Goal: Task Accomplishment & Management: Complete application form

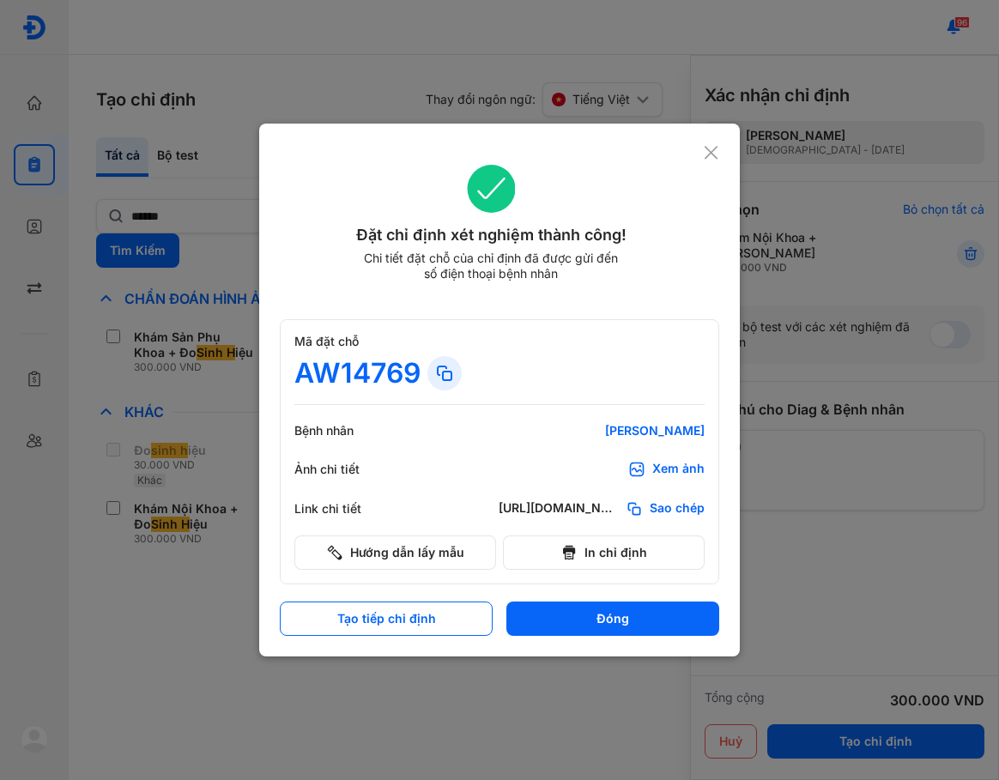
click at [716, 150] on icon at bounding box center [711, 152] width 16 height 17
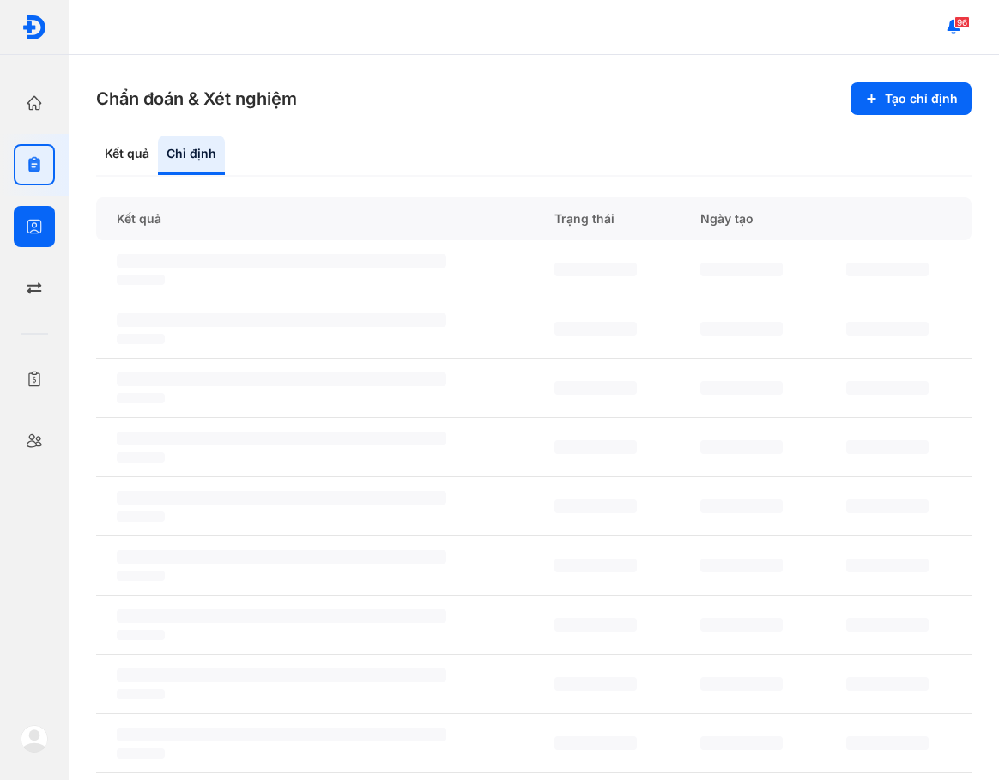
click at [0, 233] on html "Trang chủ Tổng quan hoạt động của phòng khám Chỉ định Tạo và quản lý đơn xét ng…" at bounding box center [499, 390] width 999 height 780
click at [23, 236] on div at bounding box center [34, 226] width 41 height 41
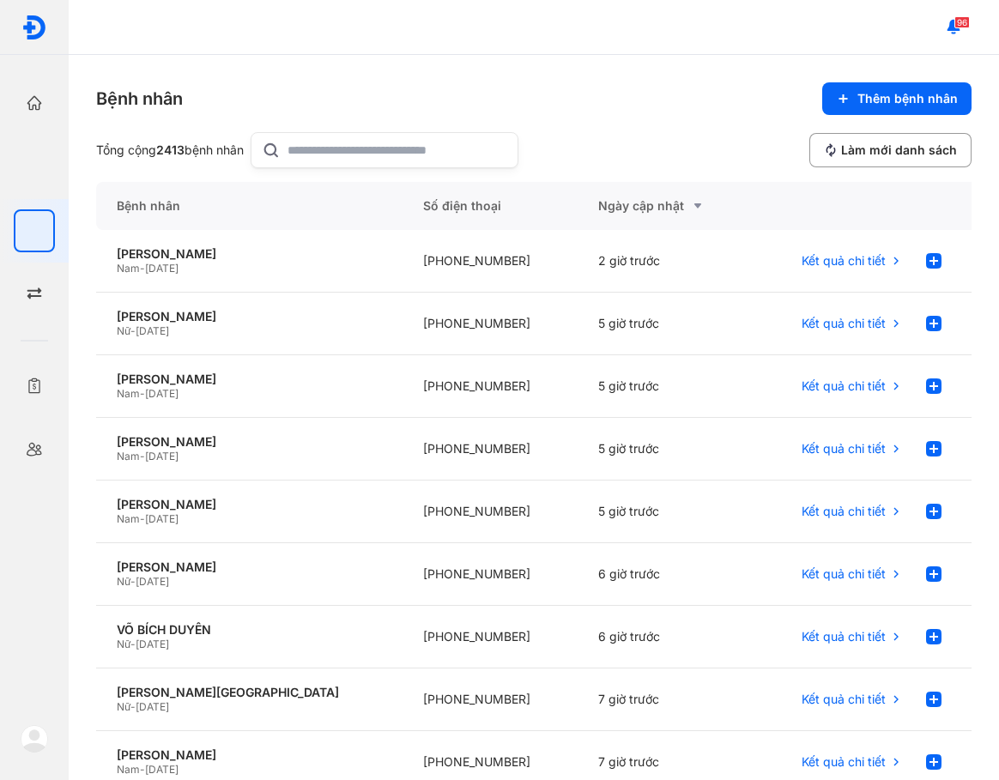
drag, startPoint x: 507, startPoint y: 50, endPoint x: 639, endPoint y: 80, distance: 134.8
click at [507, 51] on div "96" at bounding box center [534, 27] width 931 height 55
click at [874, 93] on span "Thêm bệnh nhân" at bounding box center [908, 98] width 100 height 15
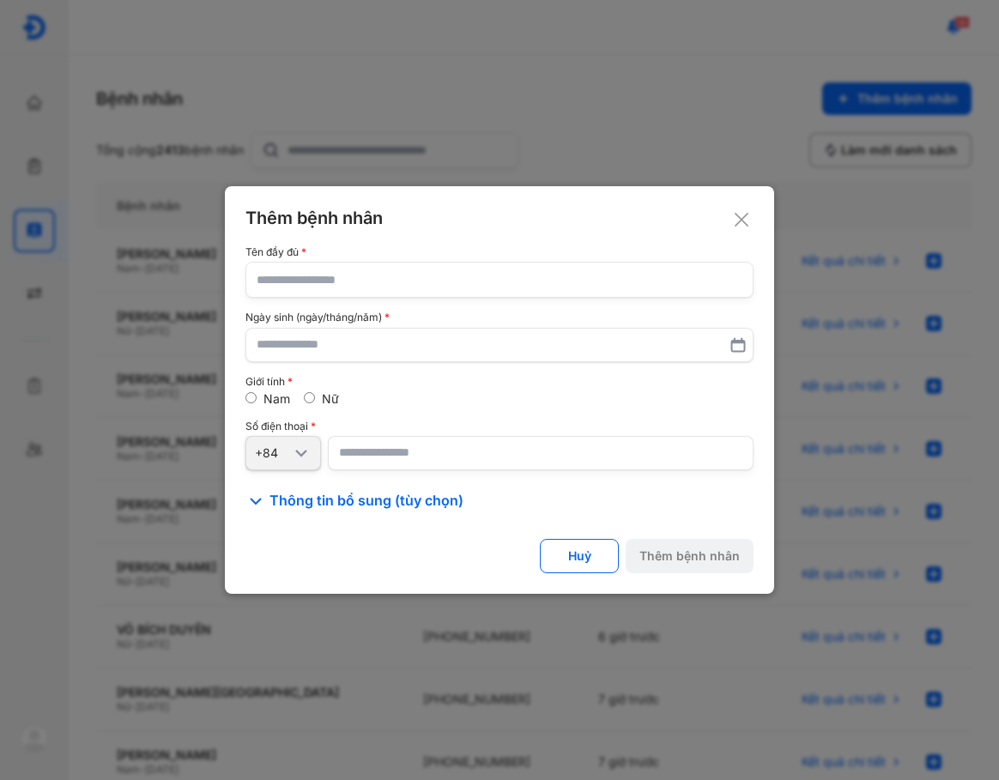
click at [403, 283] on input "text" at bounding box center [500, 280] width 486 height 34
click at [412, 273] on input "text" at bounding box center [500, 280] width 486 height 34
paste input "**********"
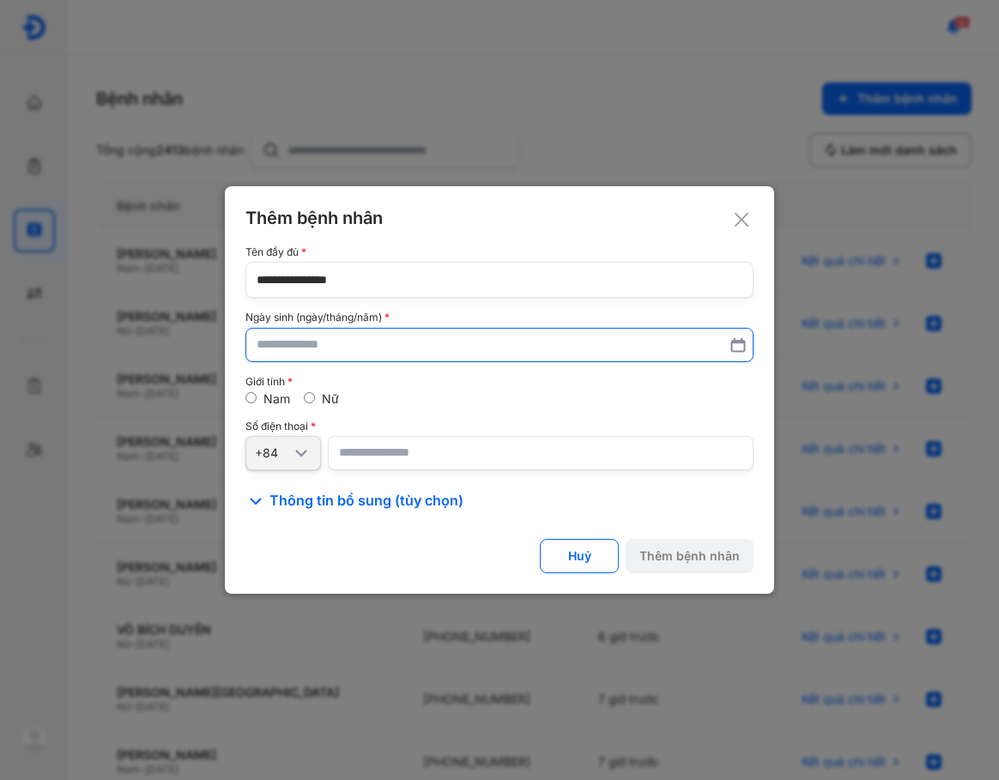
type input "**********"
click at [398, 356] on input "text" at bounding box center [500, 345] width 486 height 31
type input "**********"
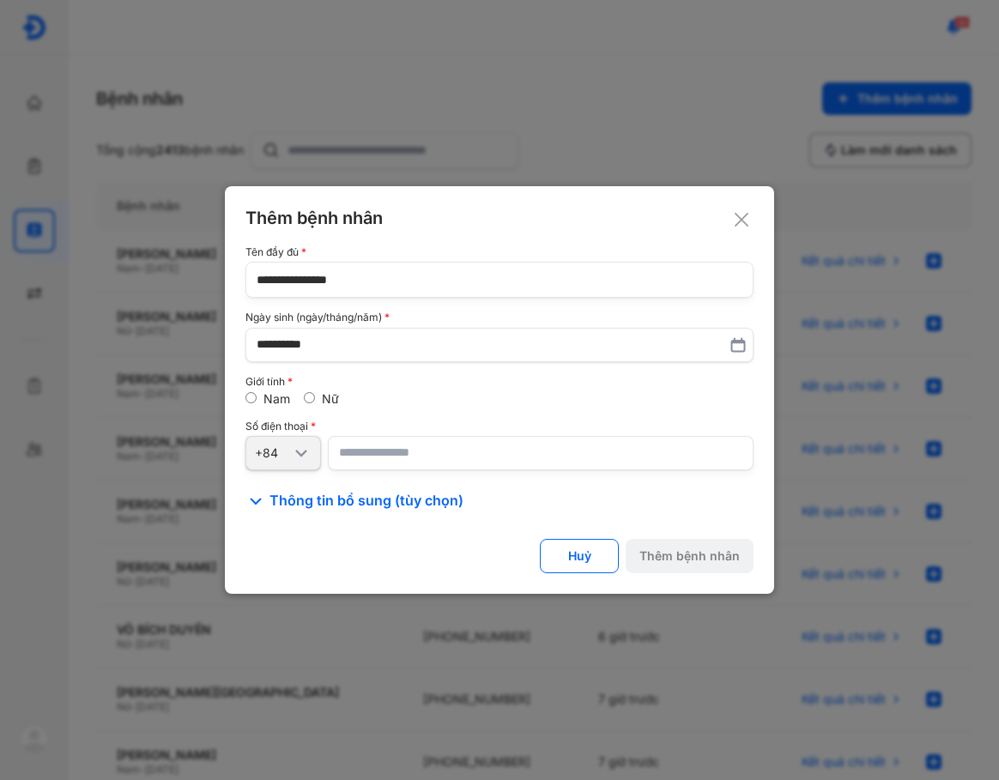
click at [448, 453] on input "number" at bounding box center [541, 453] width 426 height 34
click at [541, 464] on input "number" at bounding box center [541, 453] width 426 height 34
paste input "**********"
type input "**********"
click at [511, 423] on div "Số điện thoại" at bounding box center [500, 427] width 508 height 12
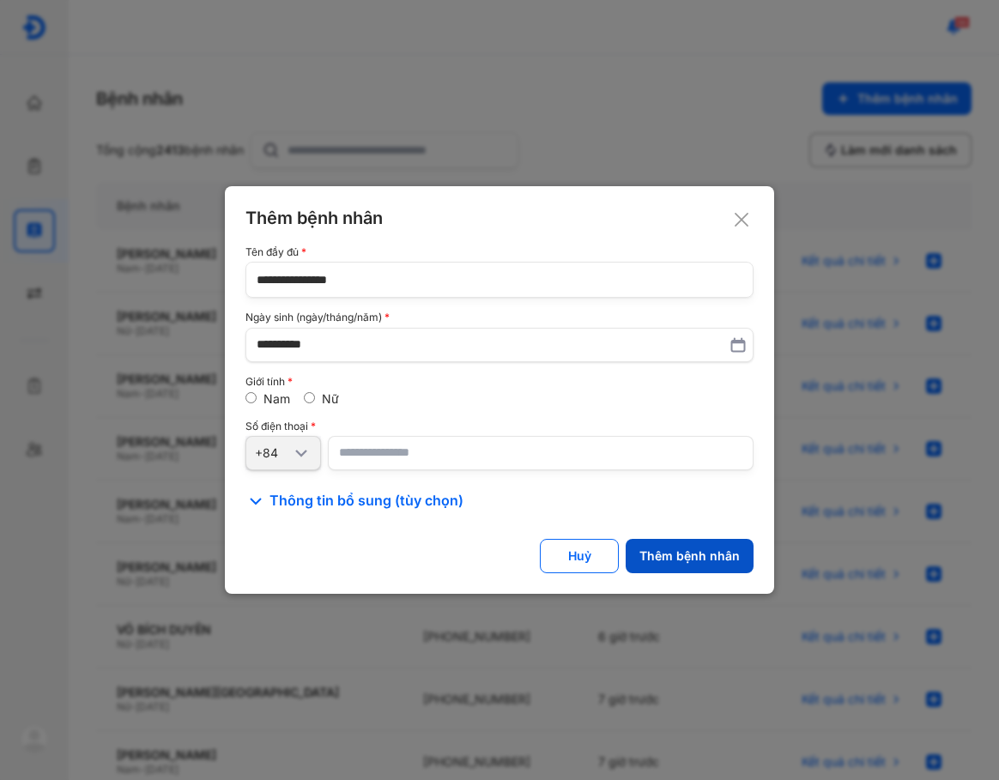
click at [701, 548] on button "Thêm bệnh nhân" at bounding box center [690, 556] width 128 height 34
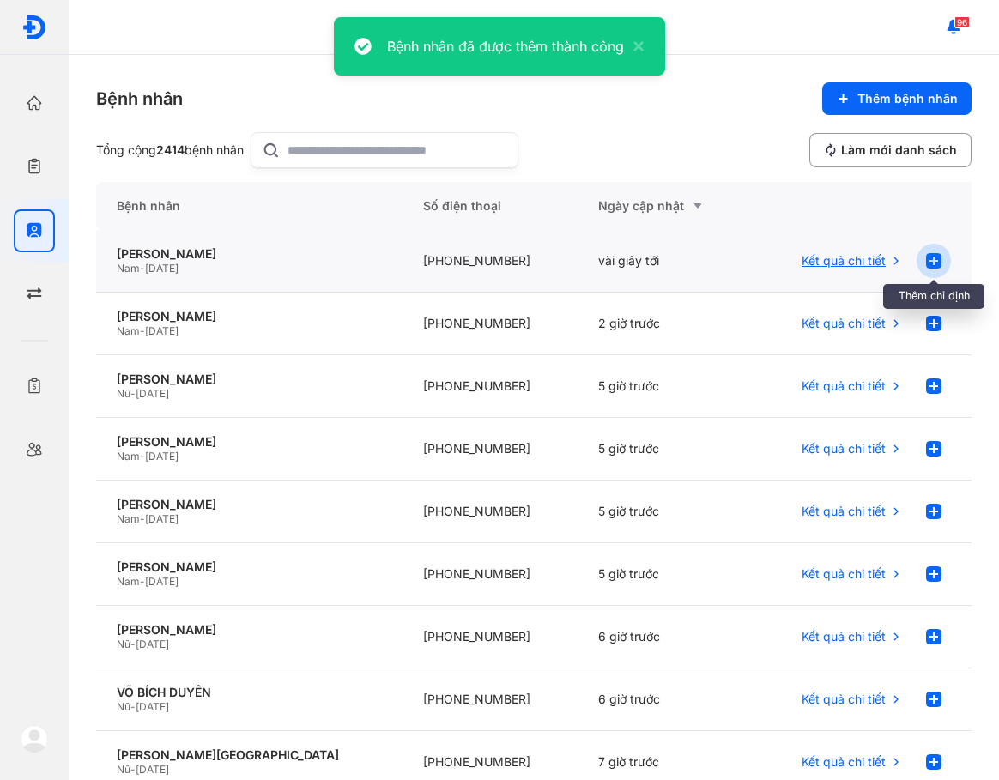
click at [924, 253] on icon at bounding box center [934, 261] width 21 height 21
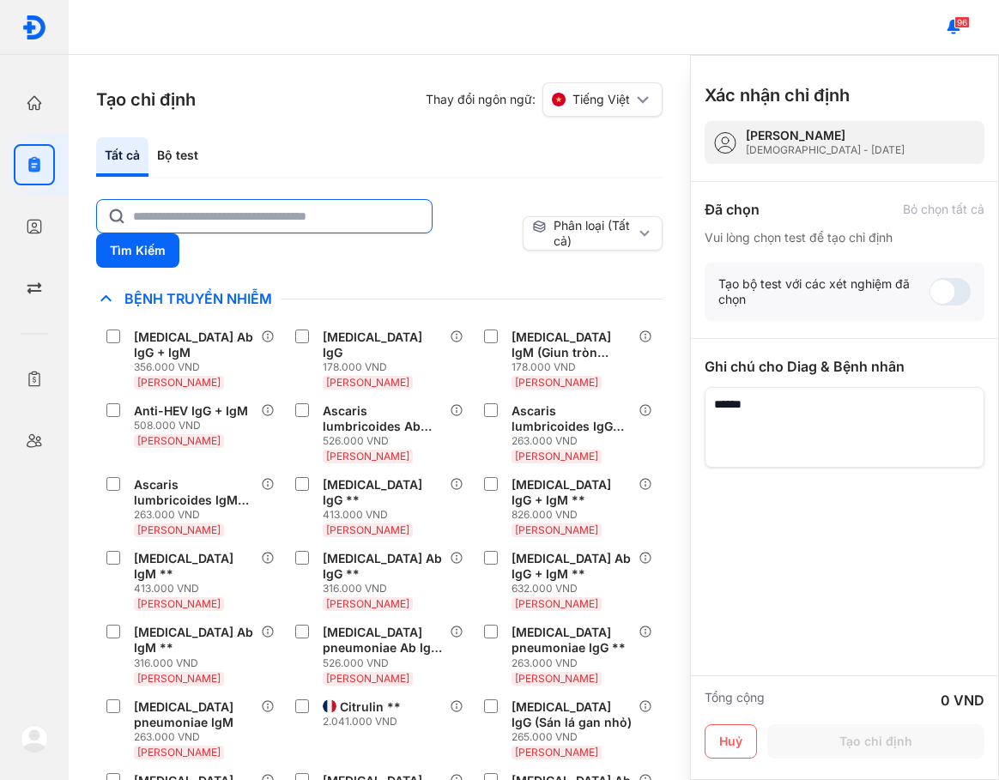
drag, startPoint x: 547, startPoint y: 178, endPoint x: 283, endPoint y: 225, distance: 267.8
click at [548, 179] on div "Tất cả Bộ test" at bounding box center [379, 157] width 567 height 41
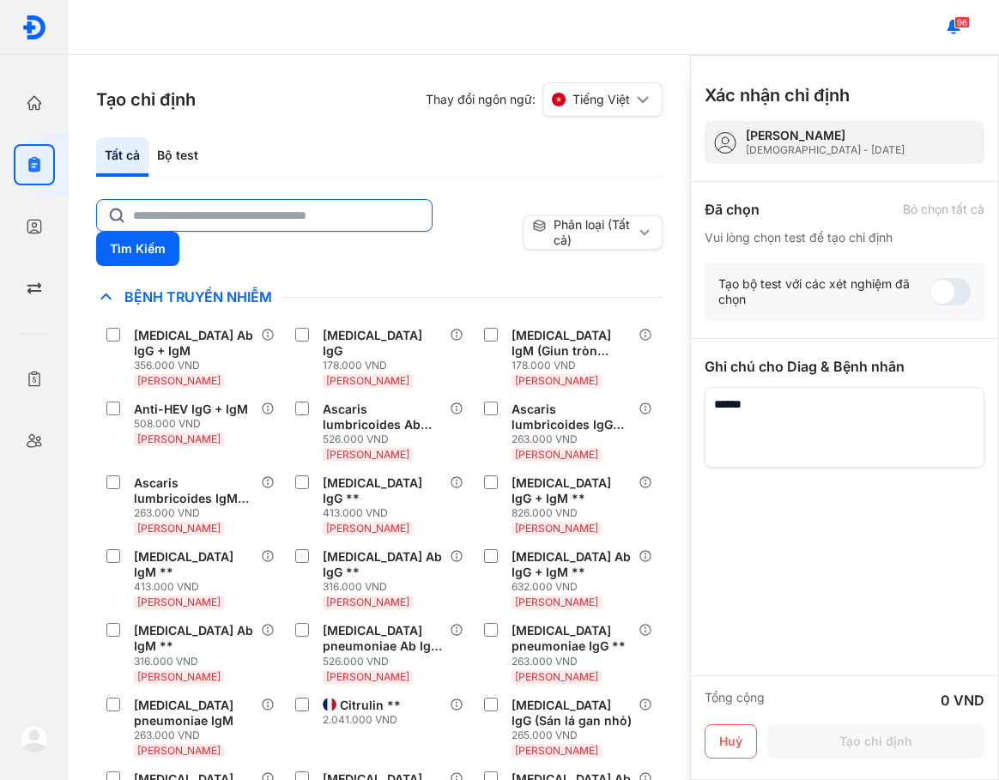
drag, startPoint x: 216, startPoint y: 230, endPoint x: 213, endPoint y: 222, distance: 9.2
click at [216, 230] on input "text" at bounding box center [277, 215] width 288 height 31
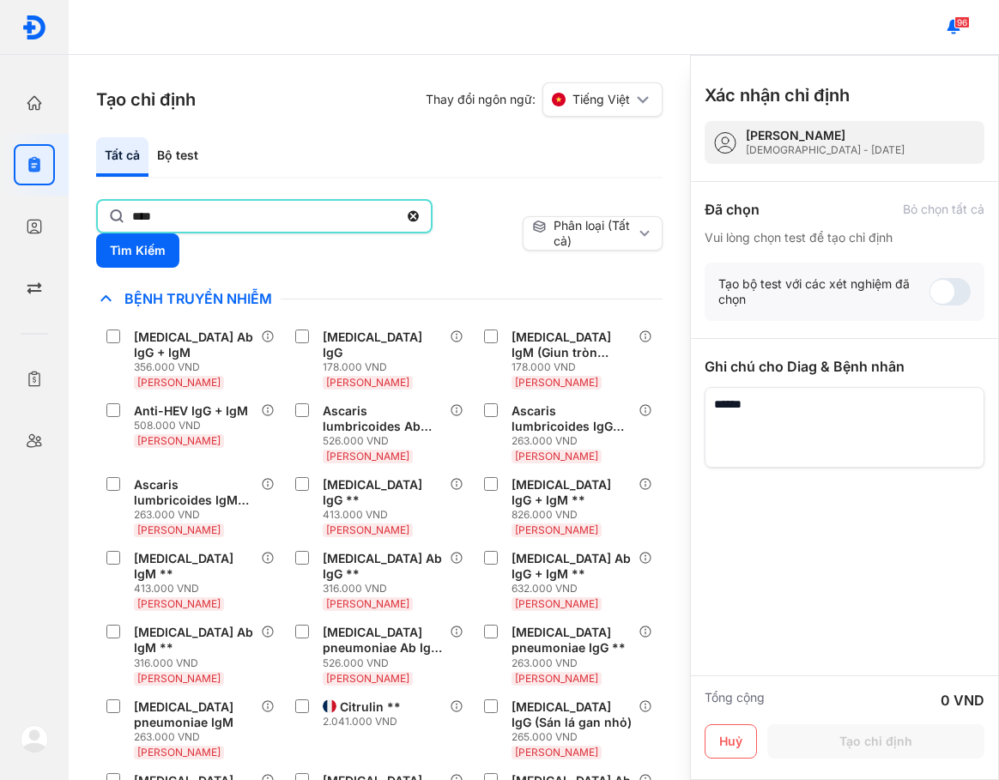
type input "****"
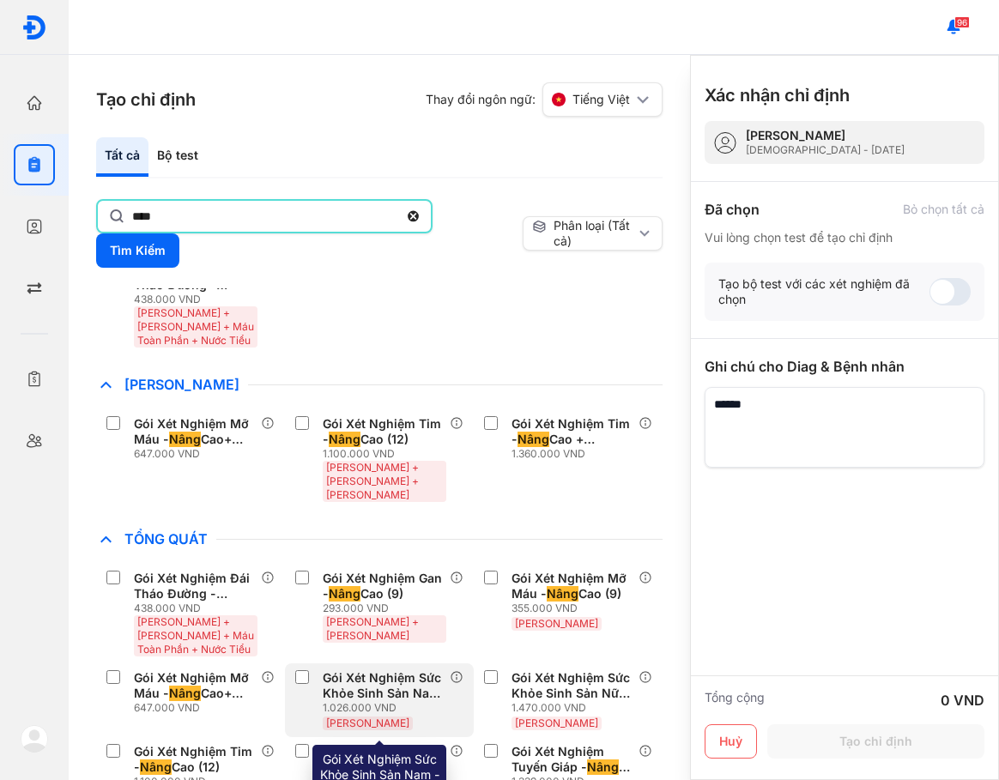
scroll to position [922, 0]
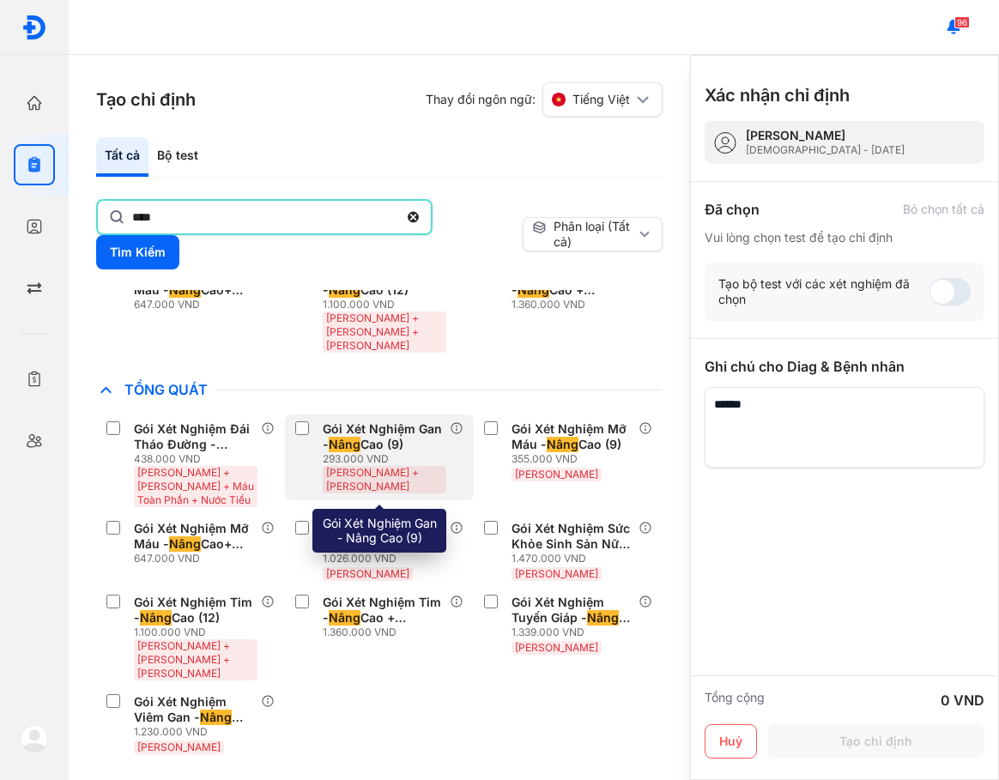
click at [354, 455] on div "293.000 VND" at bounding box center [386, 459] width 127 height 14
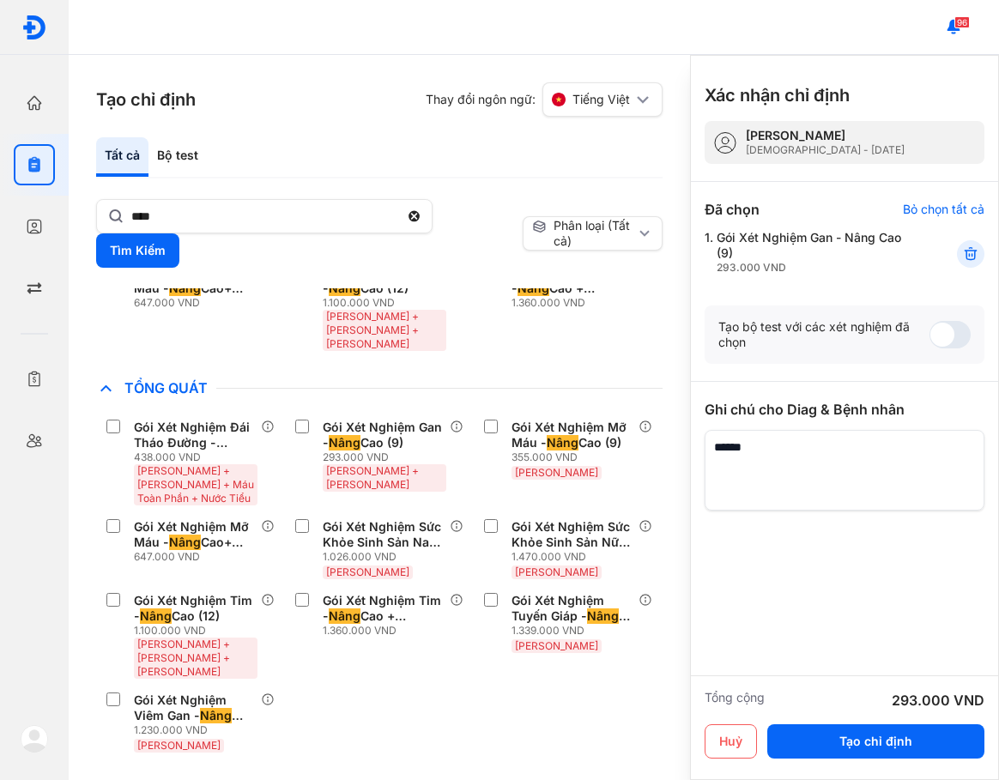
click at [877, 716] on div "Tổng cộng 293.000 VND Huỷ Tạo chỉ định" at bounding box center [844, 728] width 309 height 105
click at [882, 733] on button "Tạo chỉ định" at bounding box center [876, 742] width 217 height 34
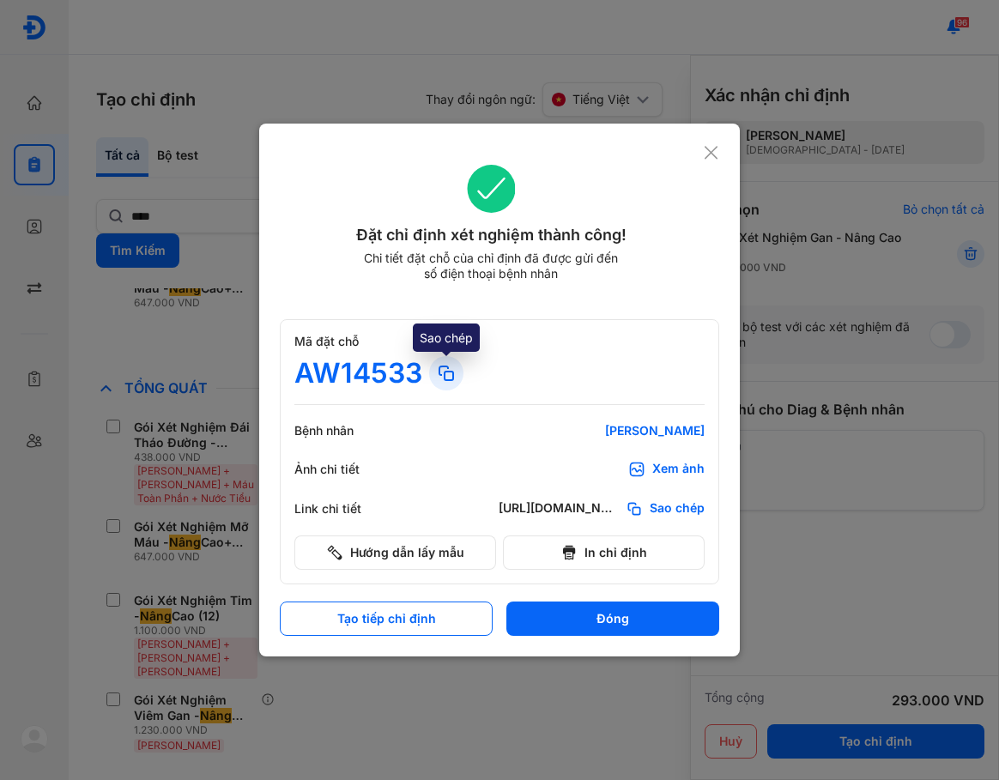
click at [446, 377] on icon at bounding box center [446, 373] width 21 height 21
click at [713, 151] on use at bounding box center [711, 152] width 13 height 13
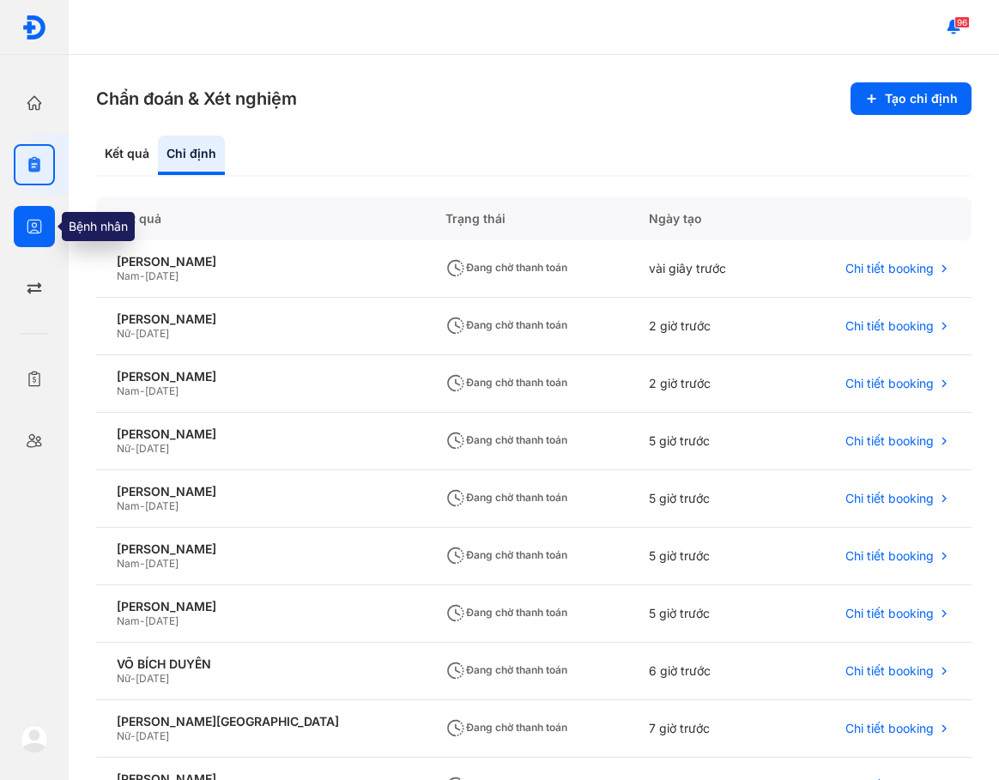
click at [28, 240] on div at bounding box center [34, 226] width 41 height 41
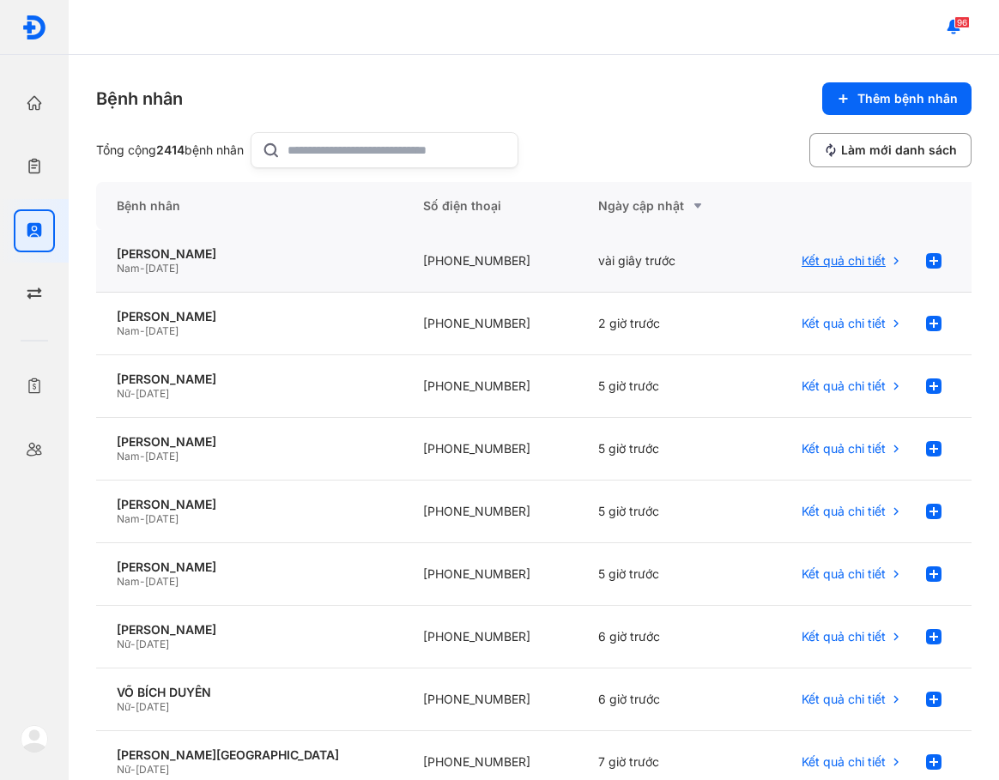
click at [846, 262] on span "Kết quả chi tiết" at bounding box center [844, 260] width 84 height 15
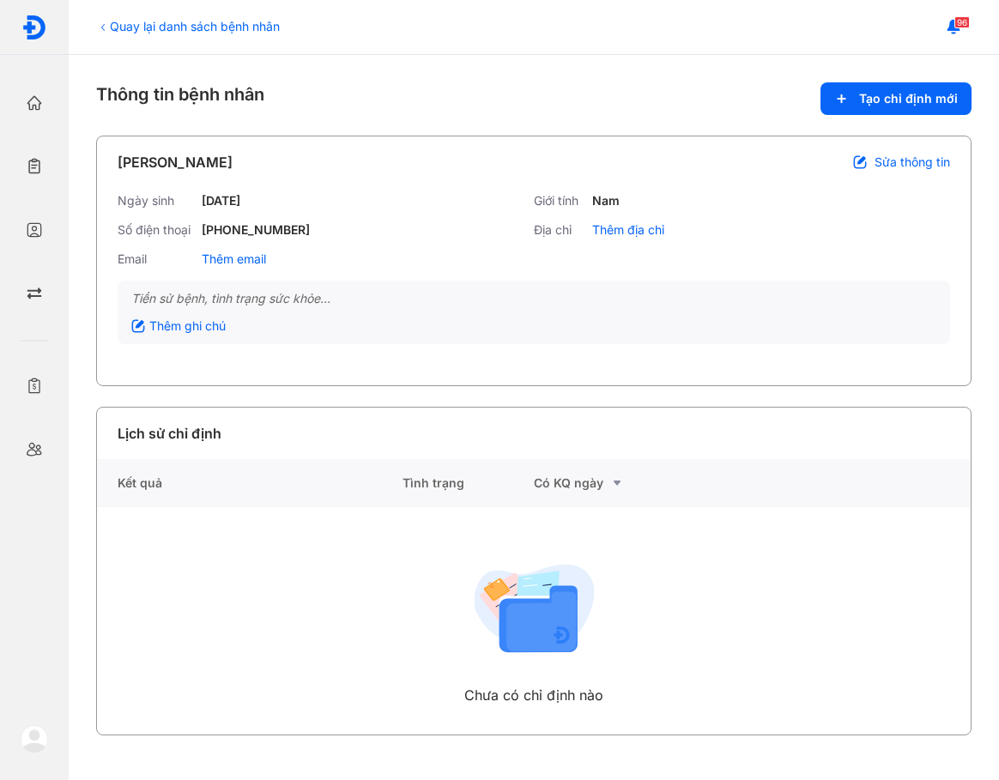
click at [564, 438] on div "Lịch sử chỉ định" at bounding box center [534, 434] width 874 height 52
